Goal: Information Seeking & Learning: Learn about a topic

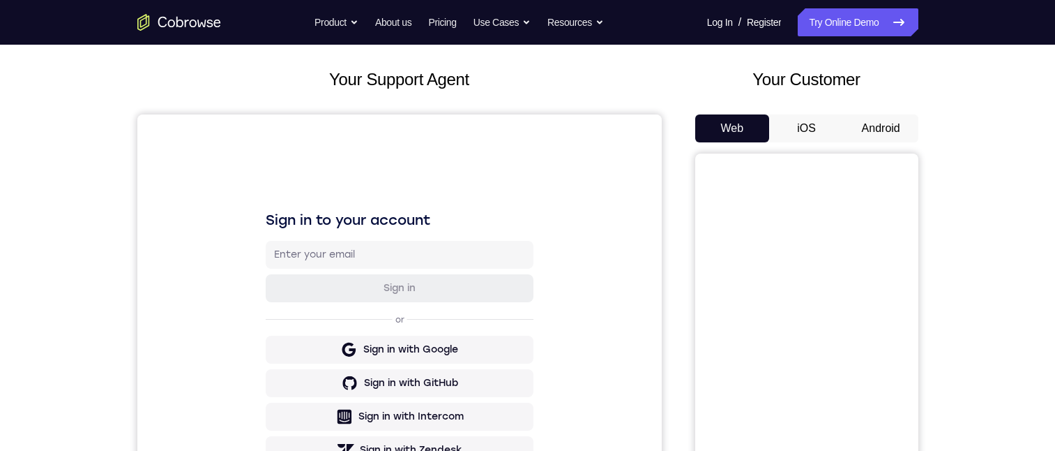
scroll to position [140, 0]
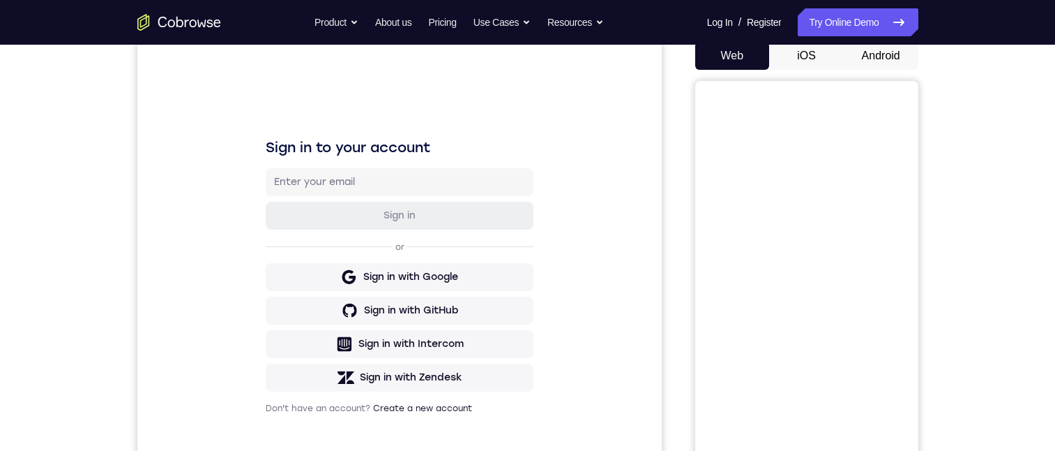
click at [870, 60] on button "Android" at bounding box center [881, 56] width 75 height 28
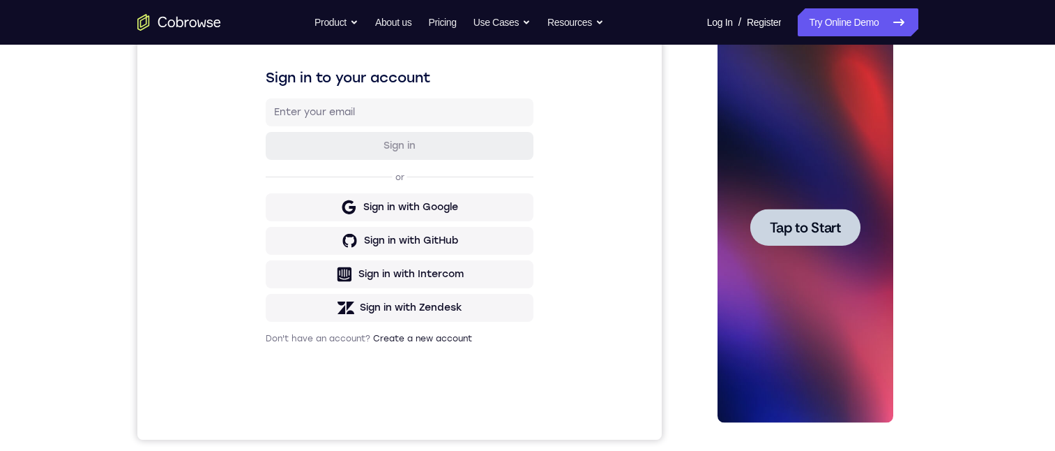
scroll to position [0, 0]
drag, startPoint x: 806, startPoint y: 242, endPoint x: 886, endPoint y: 151, distance: 120.6
click at [806, 239] on div at bounding box center [806, 227] width 110 height 37
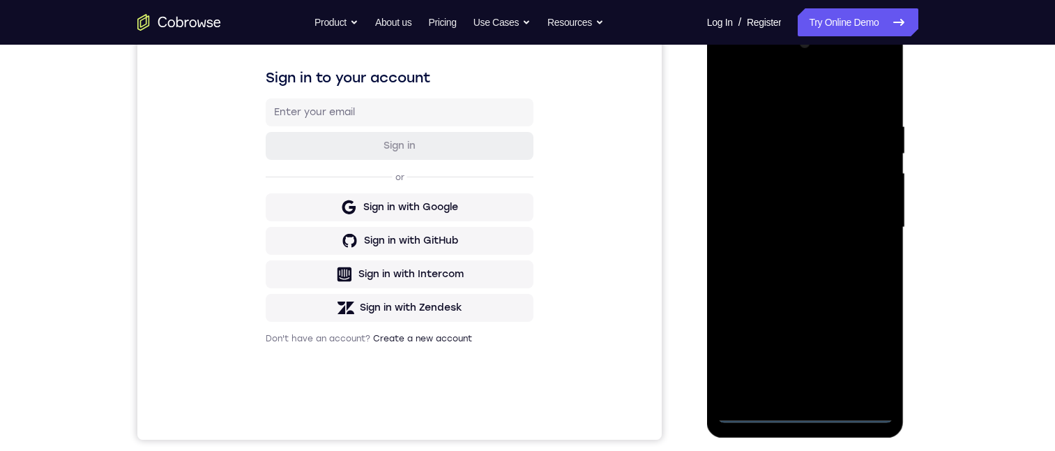
click at [804, 408] on div at bounding box center [806, 227] width 176 height 391
click at [871, 365] on div at bounding box center [806, 227] width 176 height 391
click at [763, 89] on div at bounding box center [806, 227] width 176 height 391
click at [859, 223] on div at bounding box center [806, 227] width 176 height 391
click at [787, 256] on div at bounding box center [806, 227] width 176 height 391
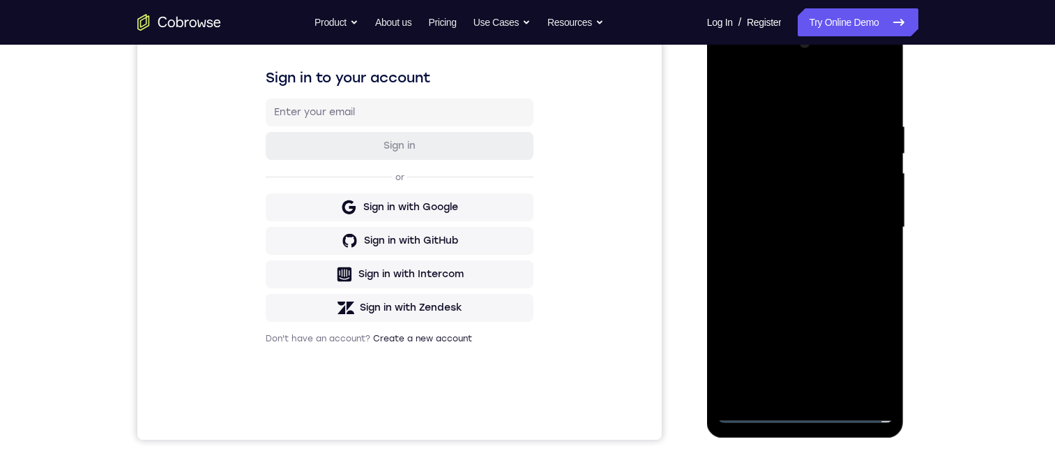
click at [796, 214] on div at bounding box center [806, 227] width 176 height 391
click at [804, 194] on div at bounding box center [806, 227] width 176 height 391
click at [809, 231] on div at bounding box center [806, 227] width 176 height 391
click at [846, 272] on div at bounding box center [806, 227] width 176 height 391
click at [804, 262] on div at bounding box center [806, 227] width 176 height 391
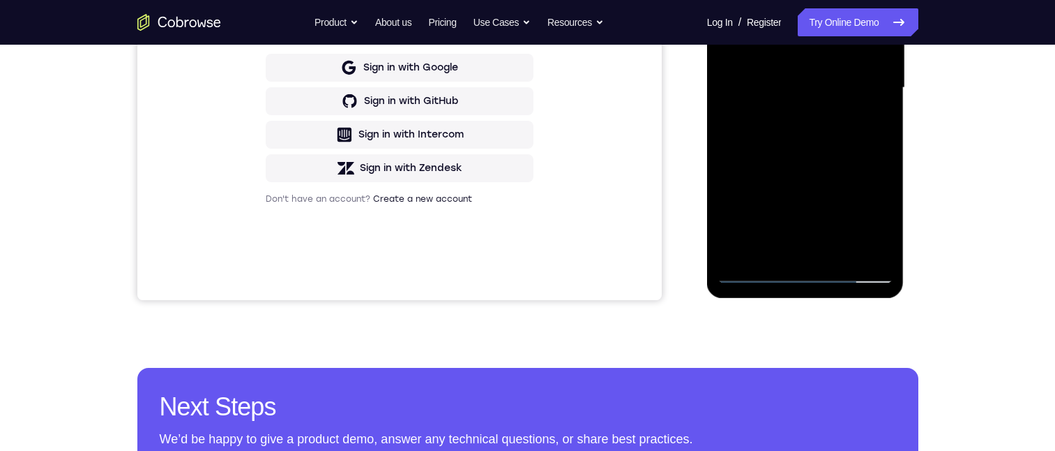
scroll to position [209, 0]
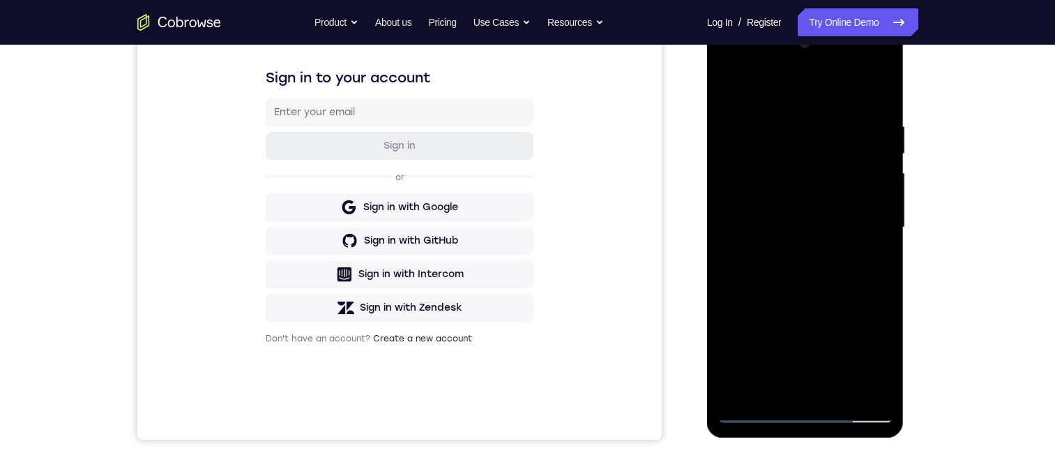
click at [833, 387] on div at bounding box center [806, 227] width 176 height 391
click at [792, 276] on div at bounding box center [806, 227] width 176 height 391
click at [841, 390] on div at bounding box center [806, 227] width 176 height 391
click at [810, 304] on div at bounding box center [806, 227] width 176 height 391
click at [795, 223] on div at bounding box center [806, 227] width 176 height 391
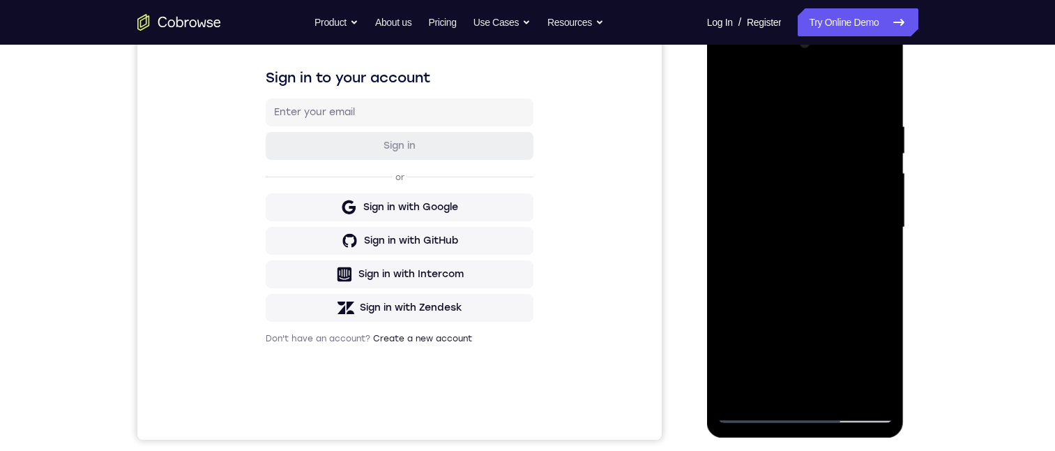
click at [795, 380] on div at bounding box center [806, 227] width 176 height 391
click at [875, 266] on div at bounding box center [806, 227] width 176 height 391
click at [871, 259] on div at bounding box center [806, 227] width 176 height 391
drag, startPoint x: 823, startPoint y: 165, endPoint x: 904, endPoint y: 174, distance: 81.4
click at [906, 165] on html "Online web based iOS Simulators and Android Emulators. Run iPhone, iPad, Mobile…" at bounding box center [806, 231] width 199 height 419
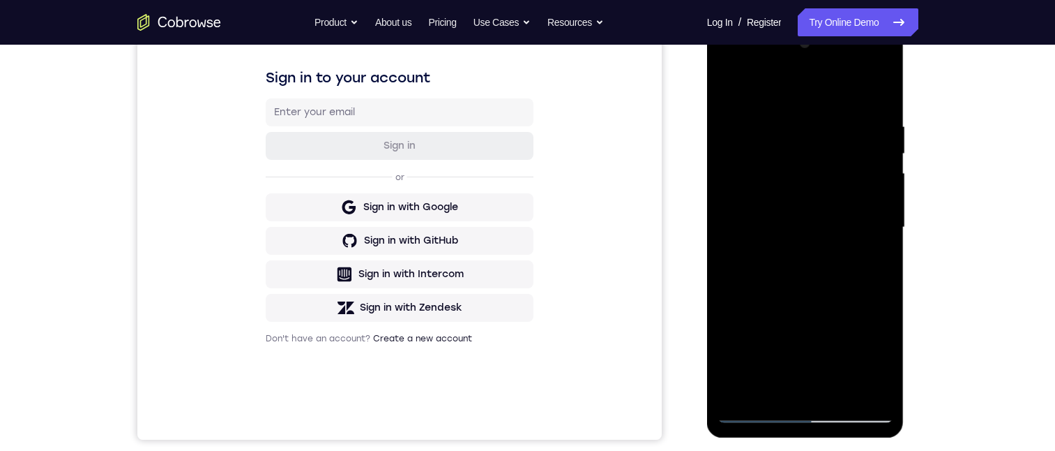
click at [829, 165] on div at bounding box center [806, 227] width 176 height 391
click at [855, 165] on div at bounding box center [806, 227] width 176 height 391
click at [832, 292] on div at bounding box center [806, 227] width 176 height 391
click at [868, 289] on div at bounding box center [806, 227] width 176 height 391
click at [868, 260] on div at bounding box center [806, 227] width 176 height 391
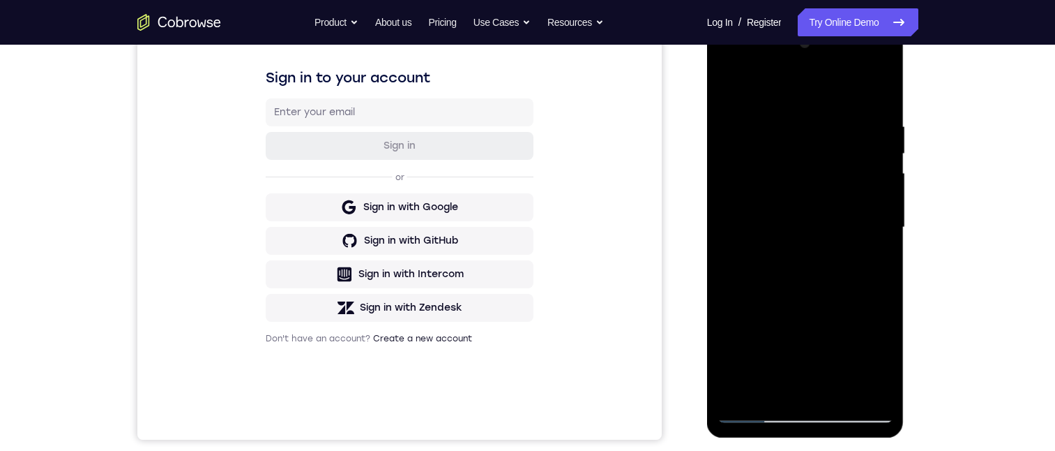
click at [887, 356] on div at bounding box center [806, 227] width 176 height 391
click at [880, 361] on div at bounding box center [806, 227] width 176 height 391
click at [871, 262] on div at bounding box center [806, 227] width 176 height 391
